Goal: Obtain resource: Download file/media

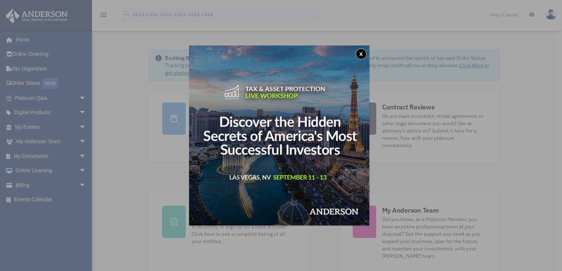
click at [366, 54] on button "x" at bounding box center [361, 54] width 11 height 11
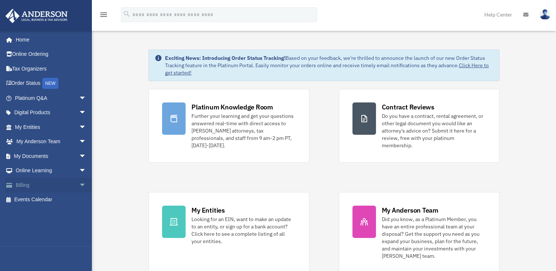
click at [36, 182] on link "Billing arrow_drop_down" at bounding box center [51, 185] width 92 height 15
click at [29, 154] on link "My Documents arrow_drop_down" at bounding box center [51, 156] width 92 height 15
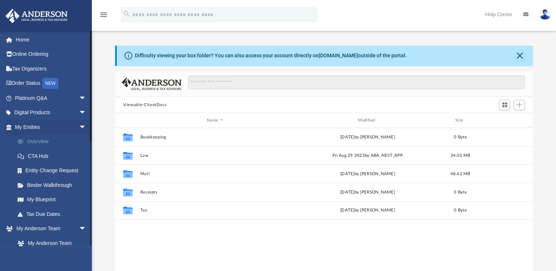
scroll to position [161, 412]
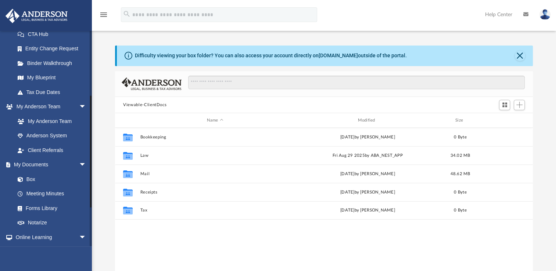
drag, startPoint x: 87, startPoint y: 139, endPoint x: 92, endPoint y: 188, distance: 49.5
click at [92, 188] on div at bounding box center [91, 139] width 2 height 216
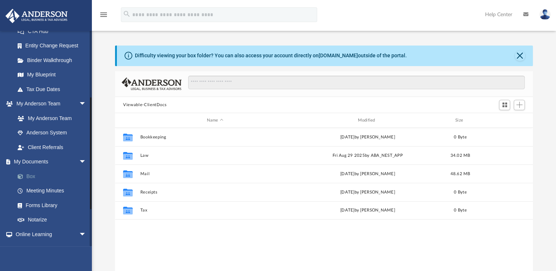
click at [36, 173] on link "Box" at bounding box center [53, 176] width 87 height 15
click at [27, 175] on link "Box" at bounding box center [53, 176] width 87 height 15
drag, startPoint x: 545, startPoint y: 131, endPoint x: 538, endPoint y: 165, distance: 35.6
click at [538, 165] on div "Difficulty viewing your box folder? You can also access your account directly o…" at bounding box center [324, 163] width 464 height 235
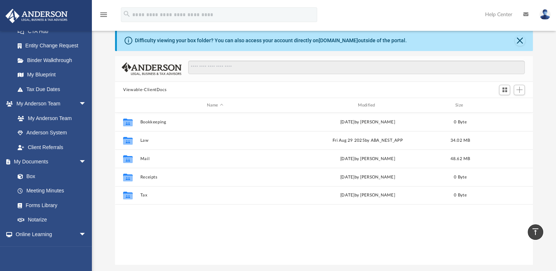
scroll to position [0, 0]
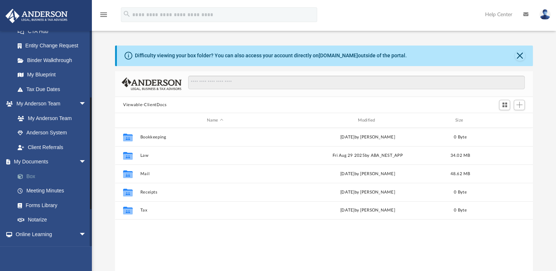
click at [34, 174] on link "Box" at bounding box center [53, 176] width 87 height 15
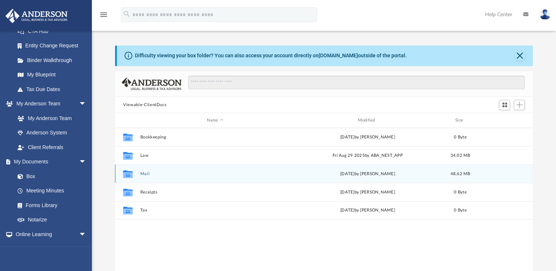
click at [149, 174] on button "Mail" at bounding box center [215, 174] width 150 height 5
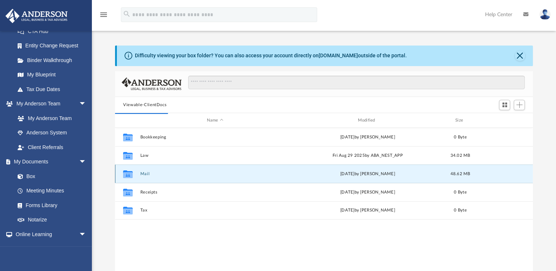
click at [146, 174] on button "Mail" at bounding box center [215, 174] width 150 height 5
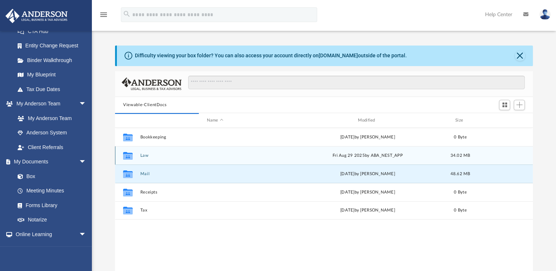
click at [141, 156] on button "Law" at bounding box center [215, 155] width 150 height 5
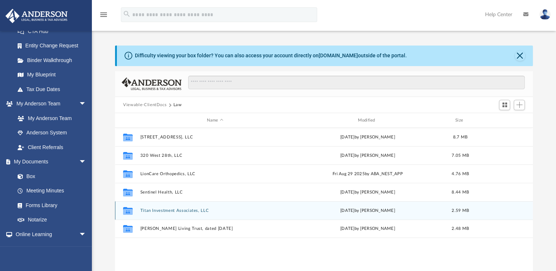
click at [153, 210] on button "Titan Investment Associates, LLC" at bounding box center [215, 211] width 150 height 5
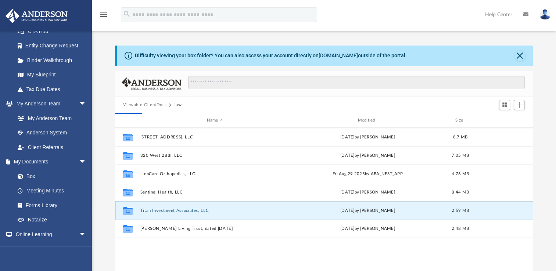
click at [193, 209] on button "Titan Investment Associates, LLC" at bounding box center [215, 211] width 150 height 5
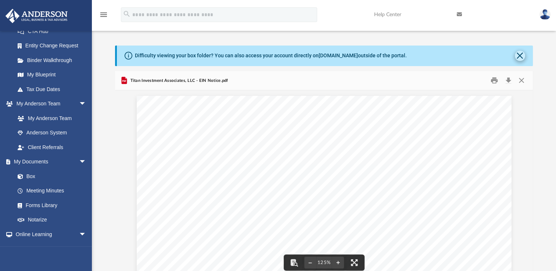
click at [517, 56] on button "Close" at bounding box center [520, 56] width 10 height 10
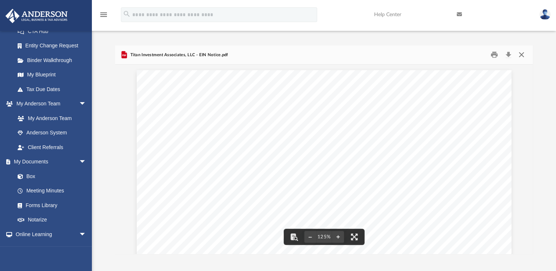
click at [522, 57] on button "Close" at bounding box center [521, 54] width 13 height 11
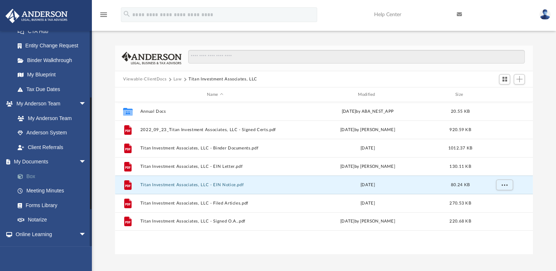
click at [32, 174] on link "Box" at bounding box center [53, 176] width 87 height 15
click at [34, 175] on link "Box" at bounding box center [53, 176] width 87 height 15
click at [172, 80] on span "Viewable-ClientDocs" at bounding box center [148, 79] width 50 height 7
click at [174, 80] on button "Law" at bounding box center [178, 79] width 8 height 7
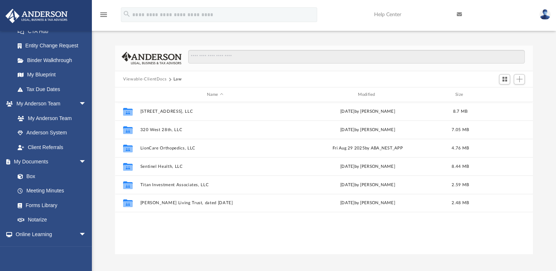
click at [175, 79] on button "Law" at bounding box center [178, 79] width 8 height 7
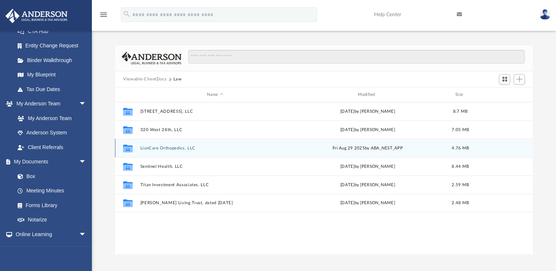
click at [168, 147] on button "LionCare Orthopedics, LLC" at bounding box center [215, 148] width 150 height 5
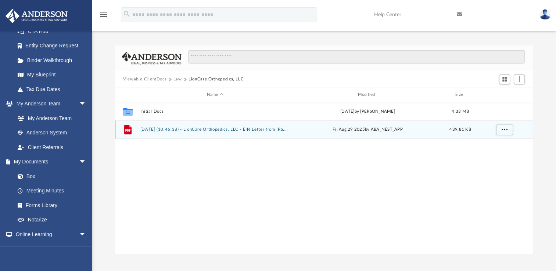
click at [196, 127] on div "File [DATE] (10:46:38) - LionCare Orthopedics, LLC - EIN Letter from IRS.pdf [D…" at bounding box center [324, 130] width 418 height 18
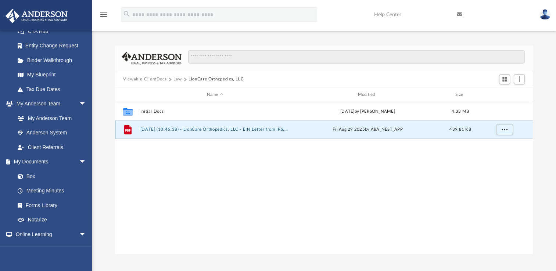
click at [196, 127] on div "File [DATE] (10:46:38) - LionCare Orthopedics, LLC - EIN Letter from IRS.pdf [D…" at bounding box center [324, 130] width 418 height 18
click at [272, 129] on button "[DATE] (10:46:38) - LionCare Orthopedics, LLC - EIN Letter from IRS.pdf" at bounding box center [215, 129] width 150 height 5
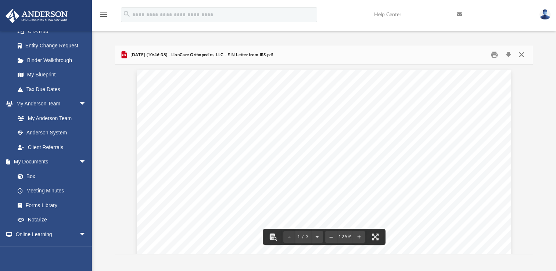
click at [518, 58] on button "Close" at bounding box center [521, 54] width 13 height 11
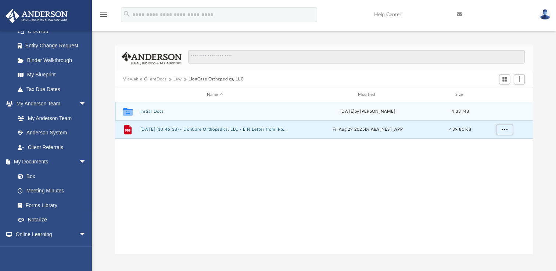
click at [152, 112] on button "Initial Docs" at bounding box center [215, 111] width 150 height 5
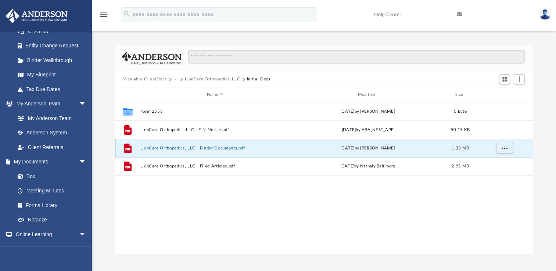
click at [218, 150] on button "LionCare Orthopedics, LLC - Binder Documents.pdf" at bounding box center [215, 148] width 150 height 5
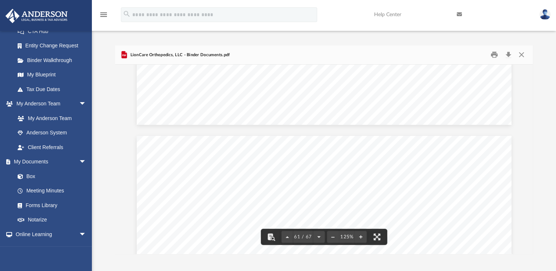
scroll to position [29369, 0]
click at [522, 56] on button "Close" at bounding box center [521, 54] width 13 height 11
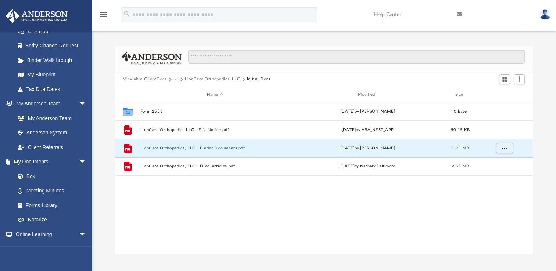
click at [220, 180] on div "Collaborated Folder Form 2553 [DATE] by [PERSON_NAME] 0 Byte File LionCare Orth…" at bounding box center [324, 178] width 418 height 152
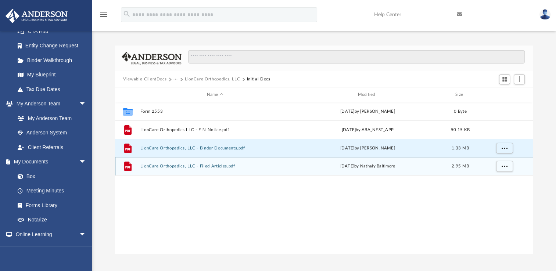
click at [213, 170] on div "File LionCare Orthopedics, LLC - Filed Articles.pdf [DATE] by Nathaly Baltimore…" at bounding box center [324, 166] width 418 height 18
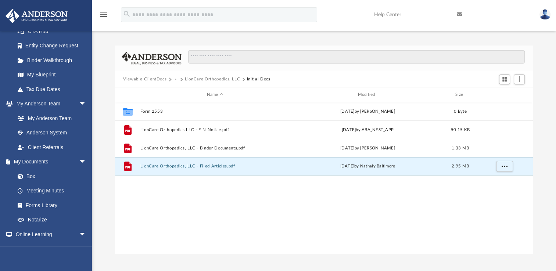
drag, startPoint x: 556, startPoint y: 57, endPoint x: 559, endPoint y: 105, distance: 48.6
click at [556, 138] on html "X Get a chance to win 6 months of Platinum for free just by filling out this su…" at bounding box center [278, 204] width 556 height 408
click at [549, 13] on img at bounding box center [545, 14] width 11 height 11
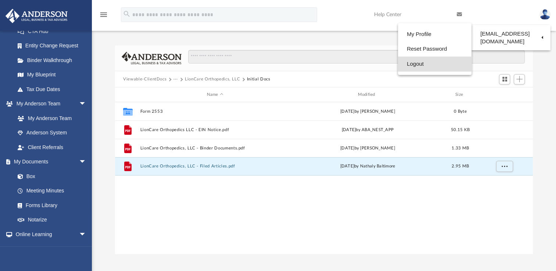
click at [410, 64] on link "Logout" at bounding box center [435, 64] width 74 height 15
